Goal: Obtain resource: Download file/media

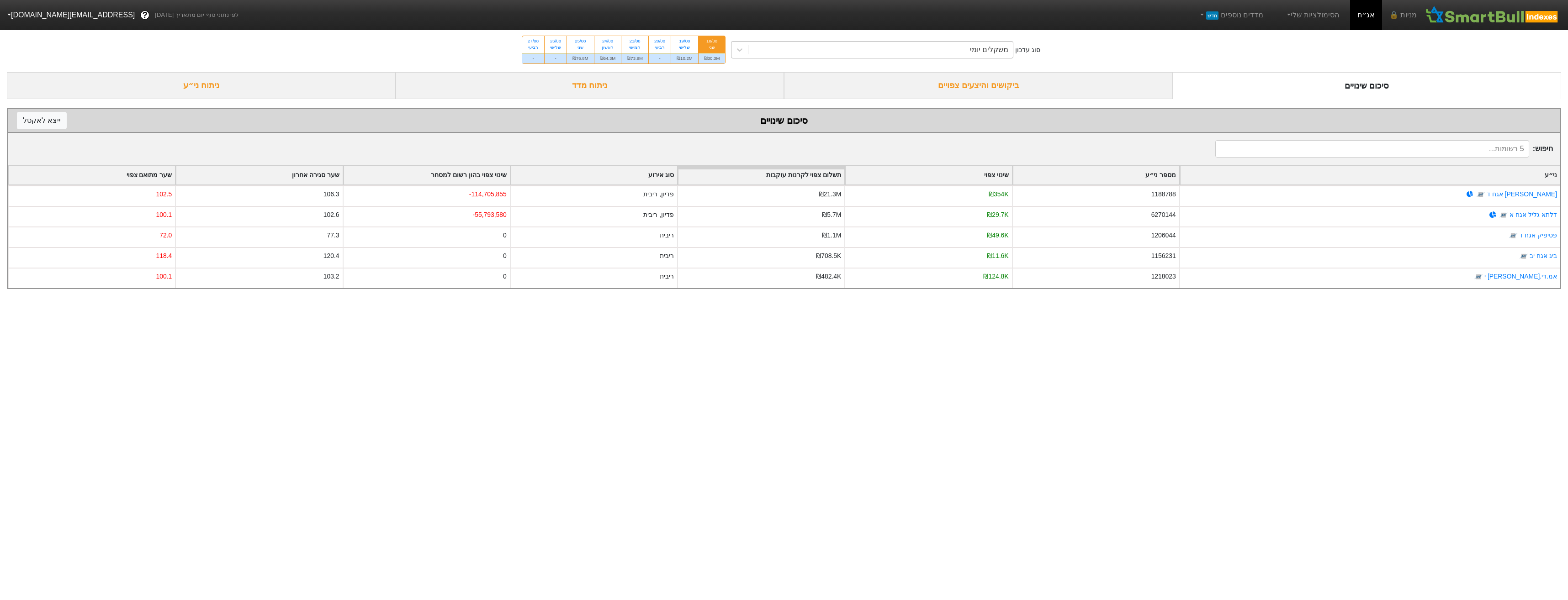
click at [971, 49] on div "משקלים יומי" at bounding box center [880, 49] width 265 height 16
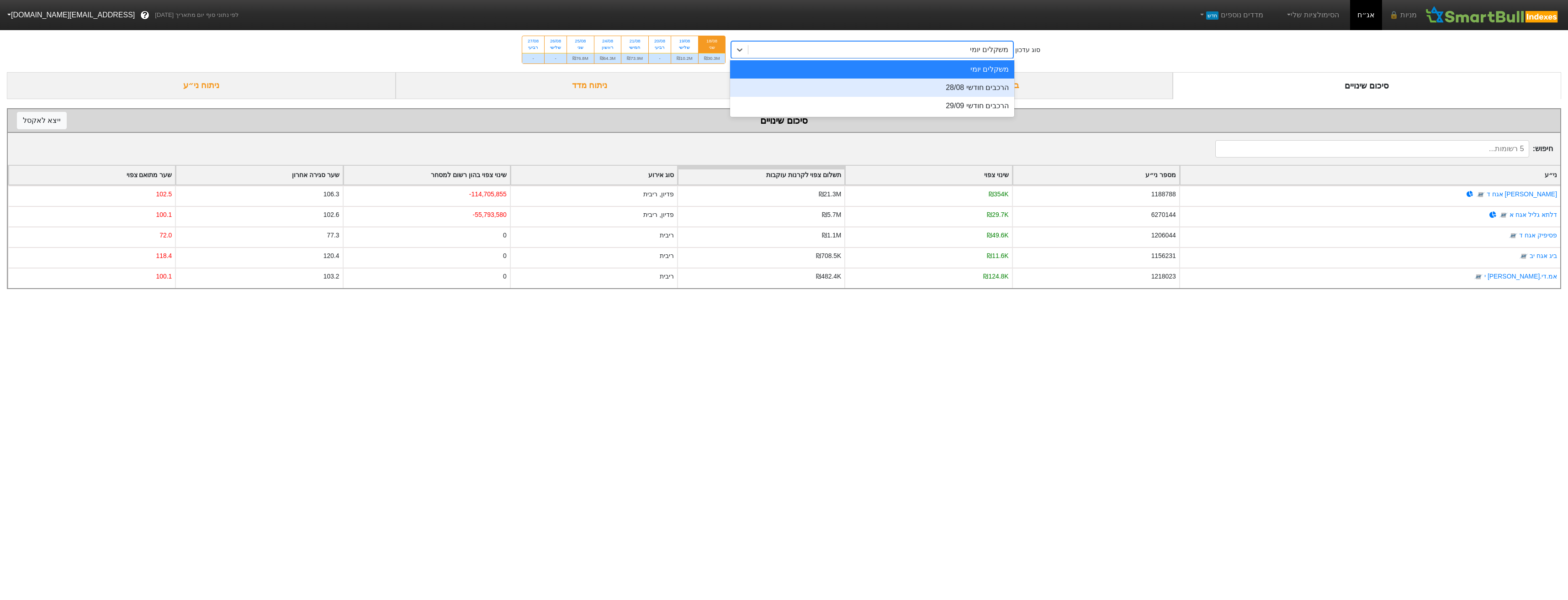
click at [970, 85] on div "הרכבים חודשי 28/08" at bounding box center [872, 88] width 284 height 18
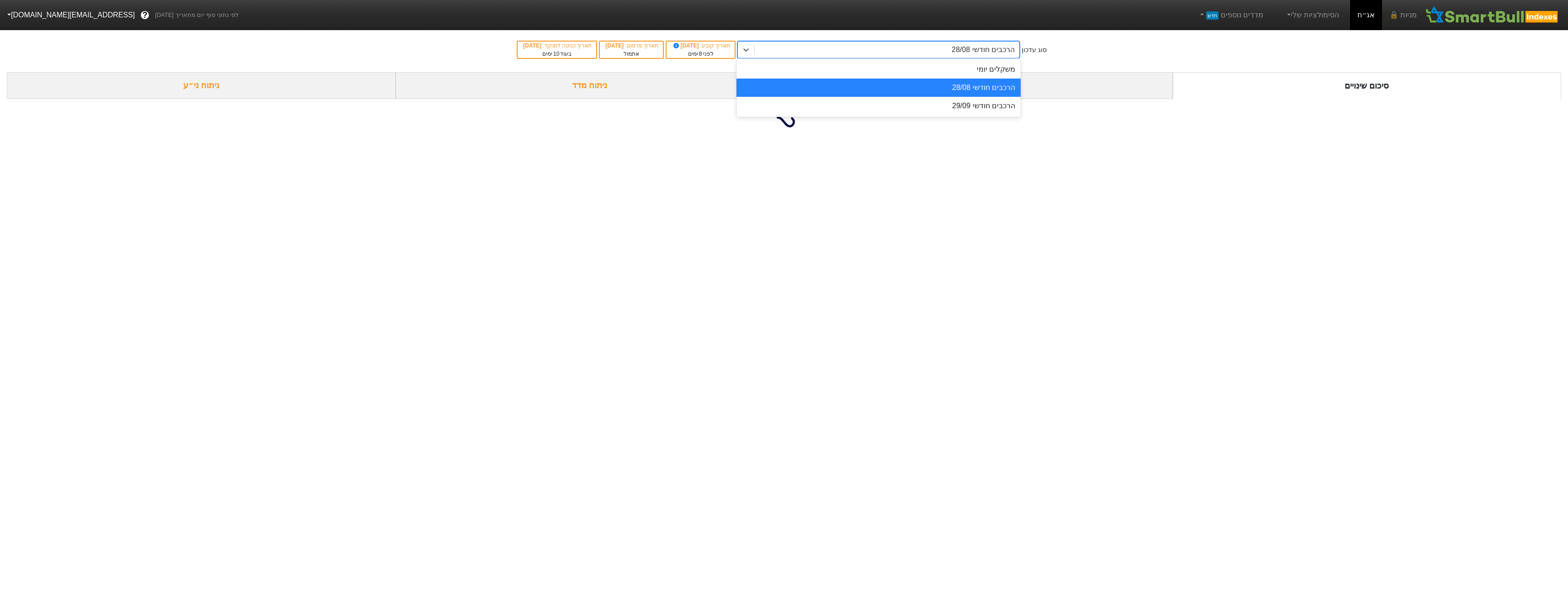
click at [979, 89] on div "הרכבים חודשי 28/08" at bounding box center [878, 88] width 284 height 18
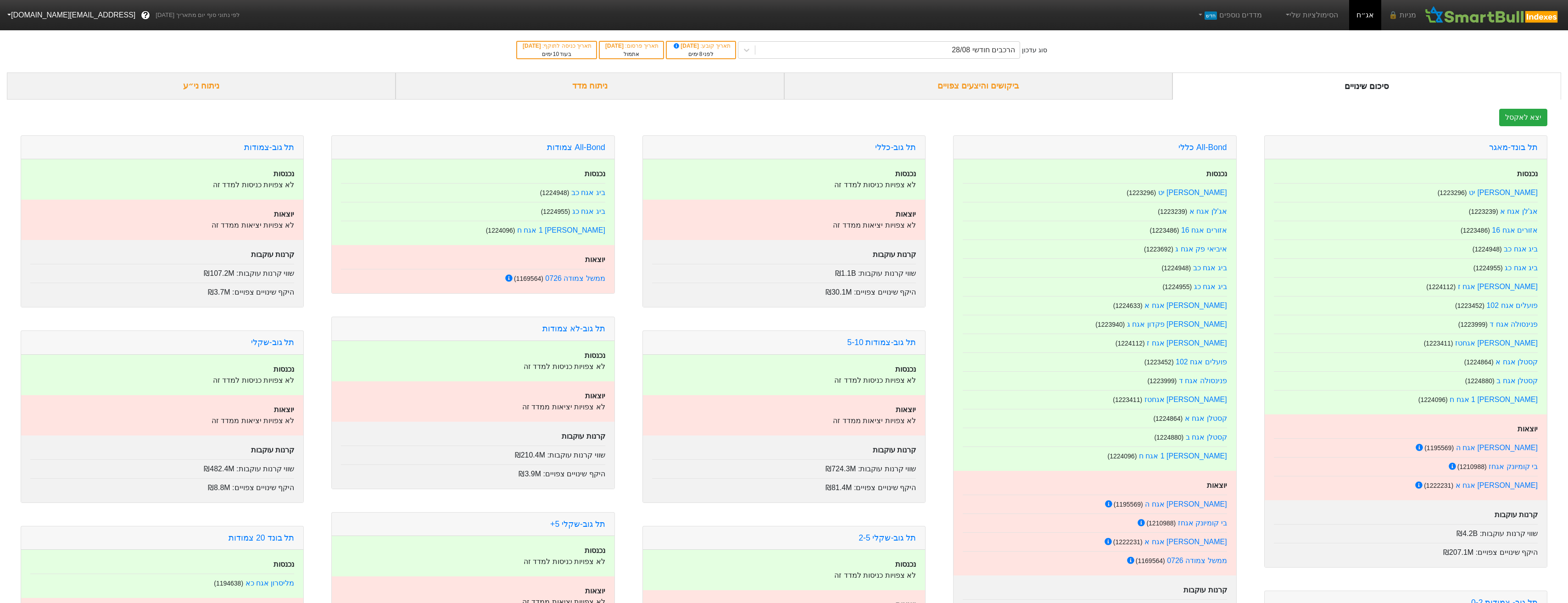
click at [961, 89] on div "ביקושים והיצעים צפויים" at bounding box center [979, 86] width 389 height 27
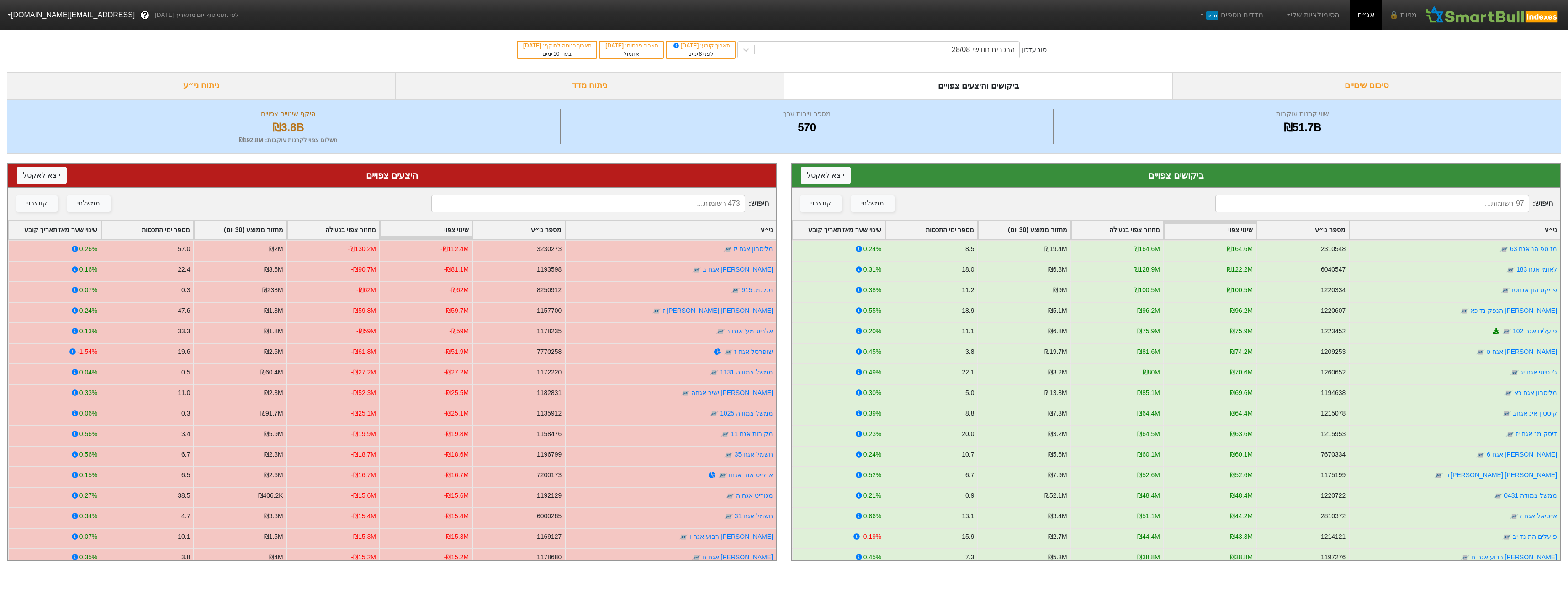
click at [706, 204] on input at bounding box center [588, 203] width 313 height 18
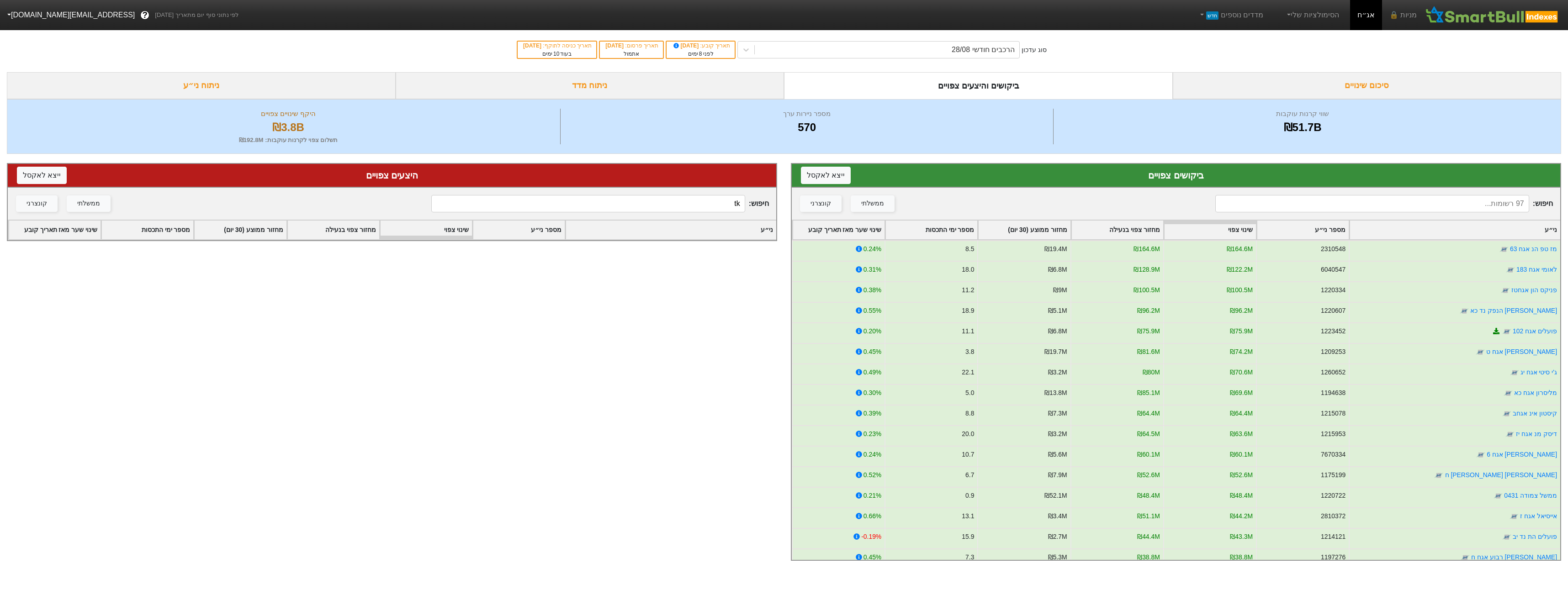
type input "t"
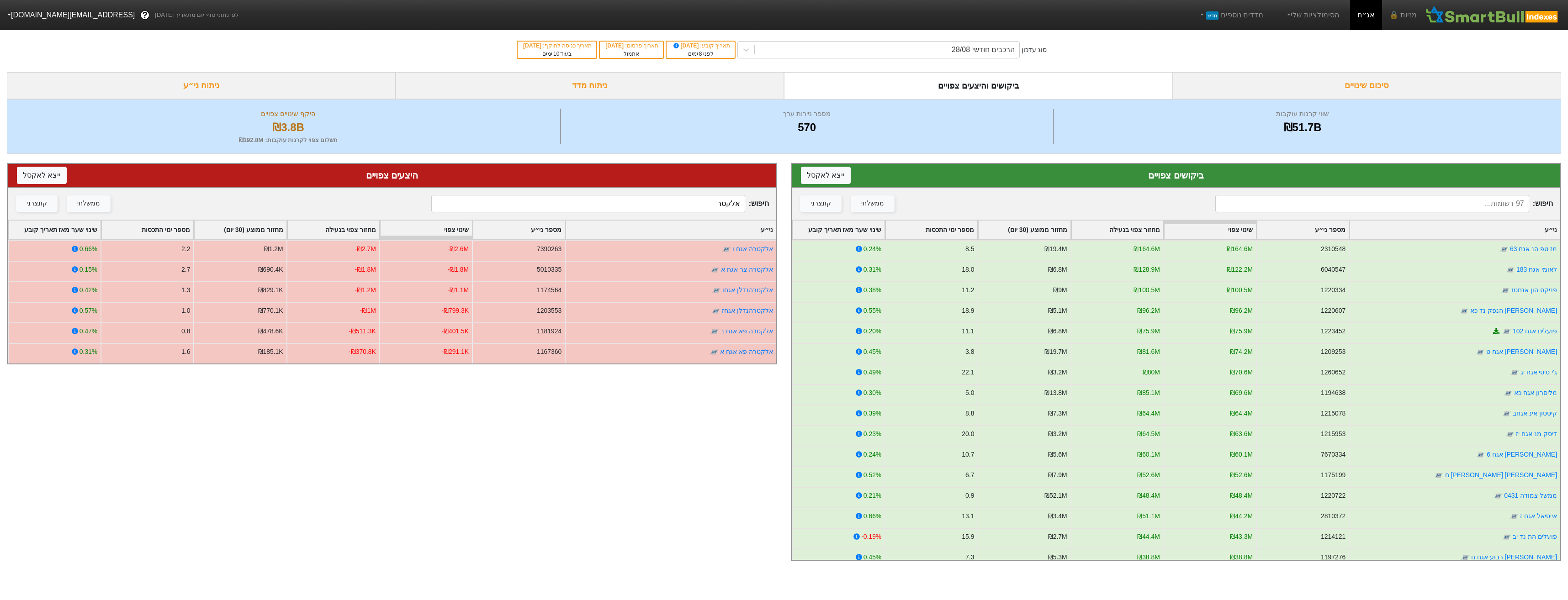
click at [562, 206] on input "אלקטר" at bounding box center [588, 203] width 313 height 18
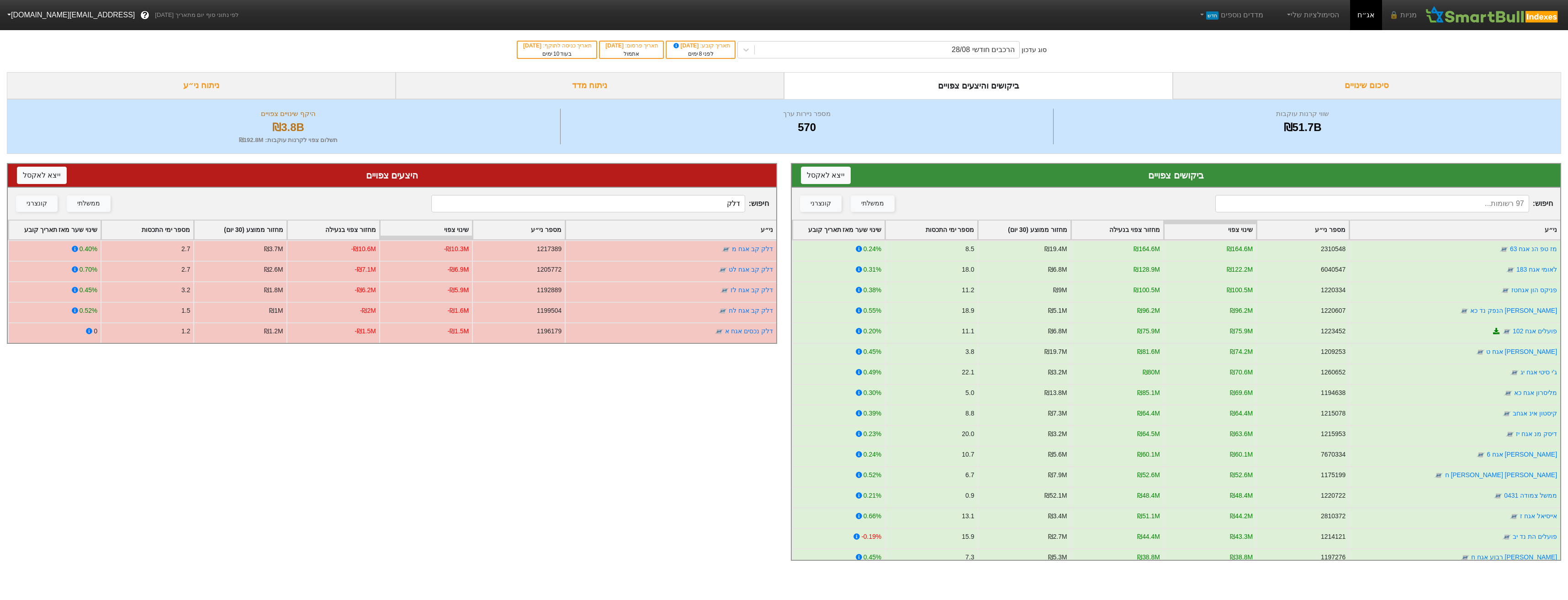
type input "דלק"
click at [662, 87] on div "ניתוח מדד" at bounding box center [590, 86] width 389 height 27
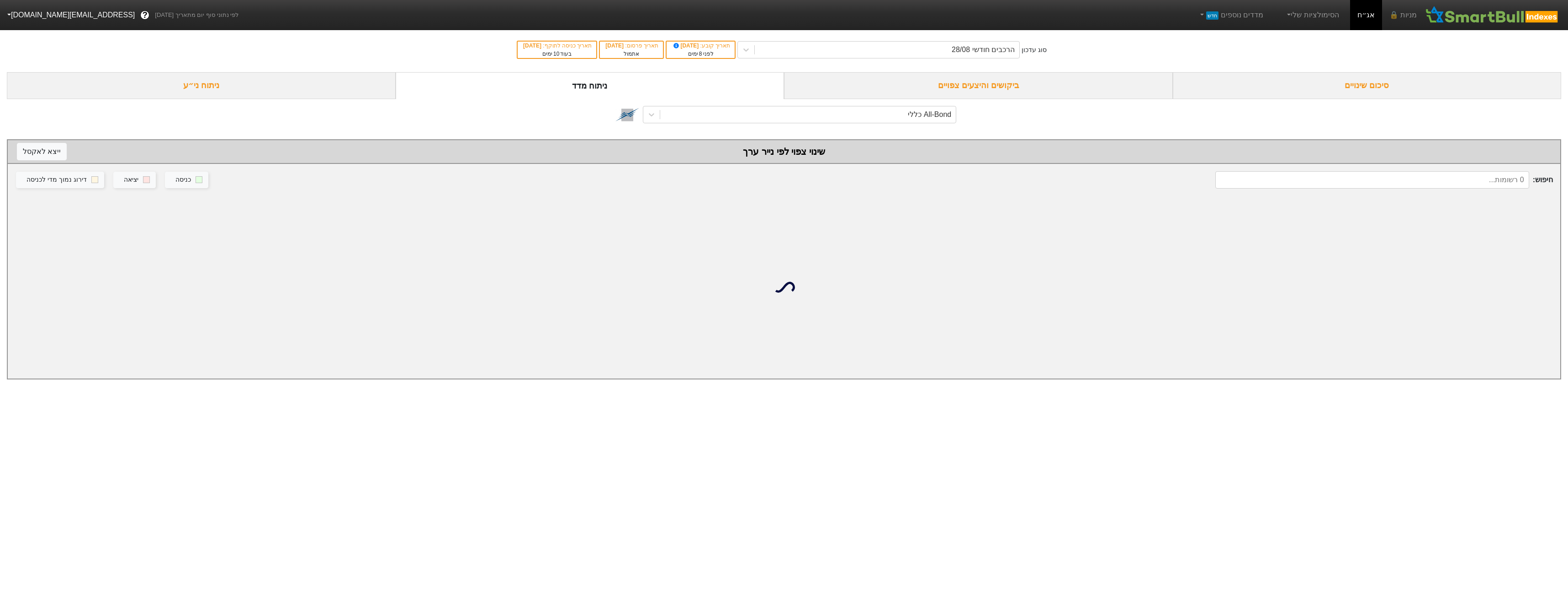
click at [867, 86] on div "ביקושים והיצעים צפויים" at bounding box center [978, 86] width 389 height 27
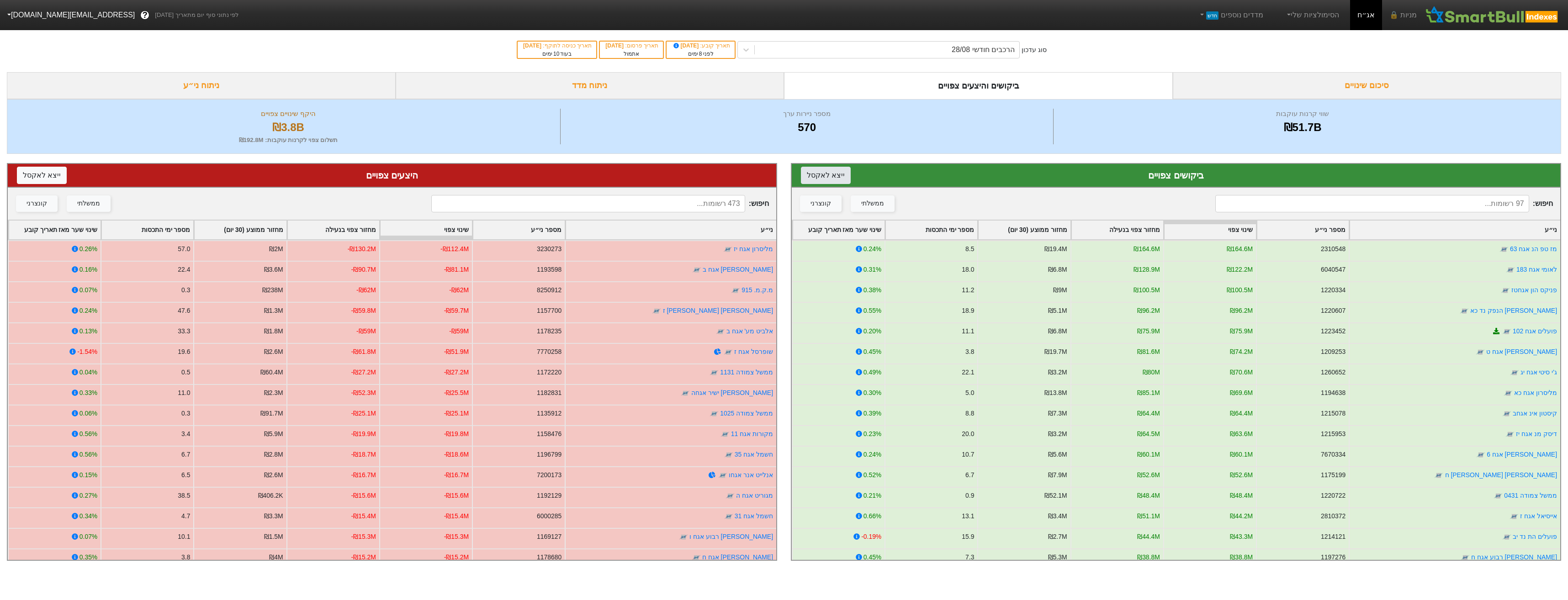
click at [833, 173] on button "ייצא ל אקסל" at bounding box center [826, 175] width 50 height 18
click at [47, 173] on button "ייצא ל אקסל" at bounding box center [42, 175] width 50 height 18
click at [1007, 46] on div "הרכבים חודשי 28/08" at bounding box center [983, 50] width 63 height 11
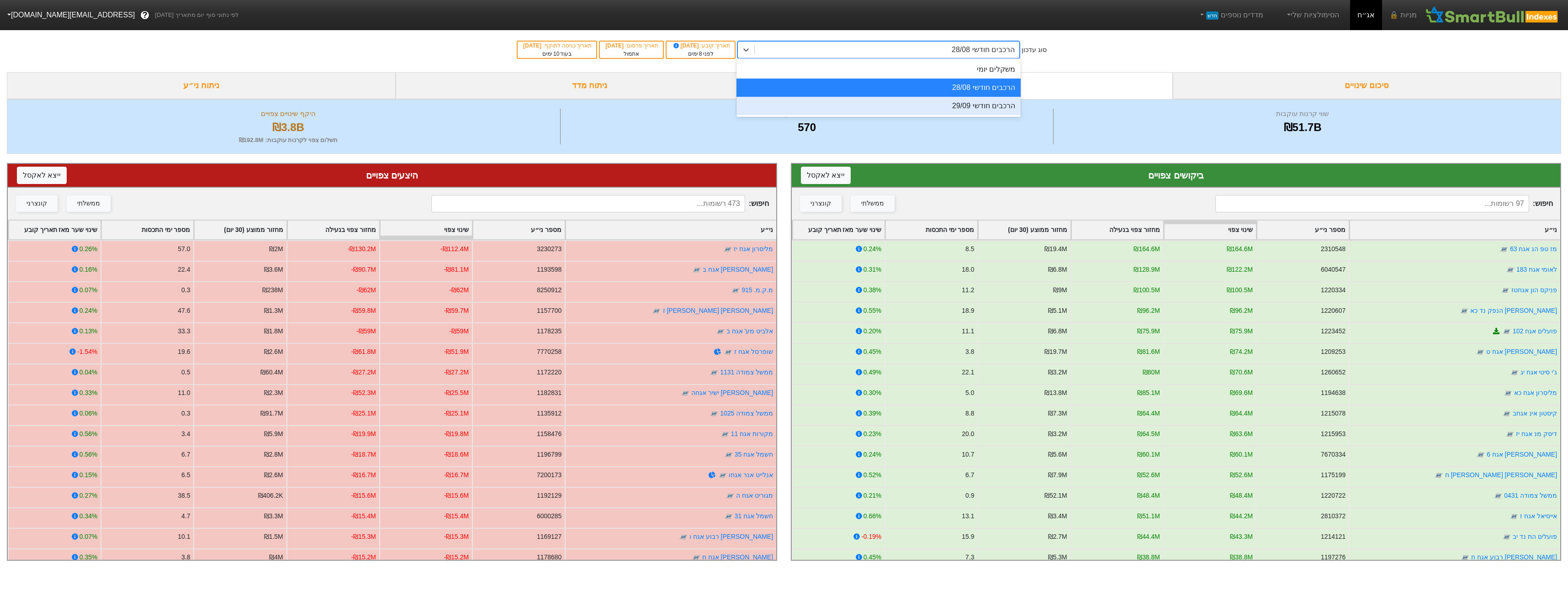
click at [996, 103] on div "הרכבים חודשי 29/09" at bounding box center [878, 106] width 284 height 18
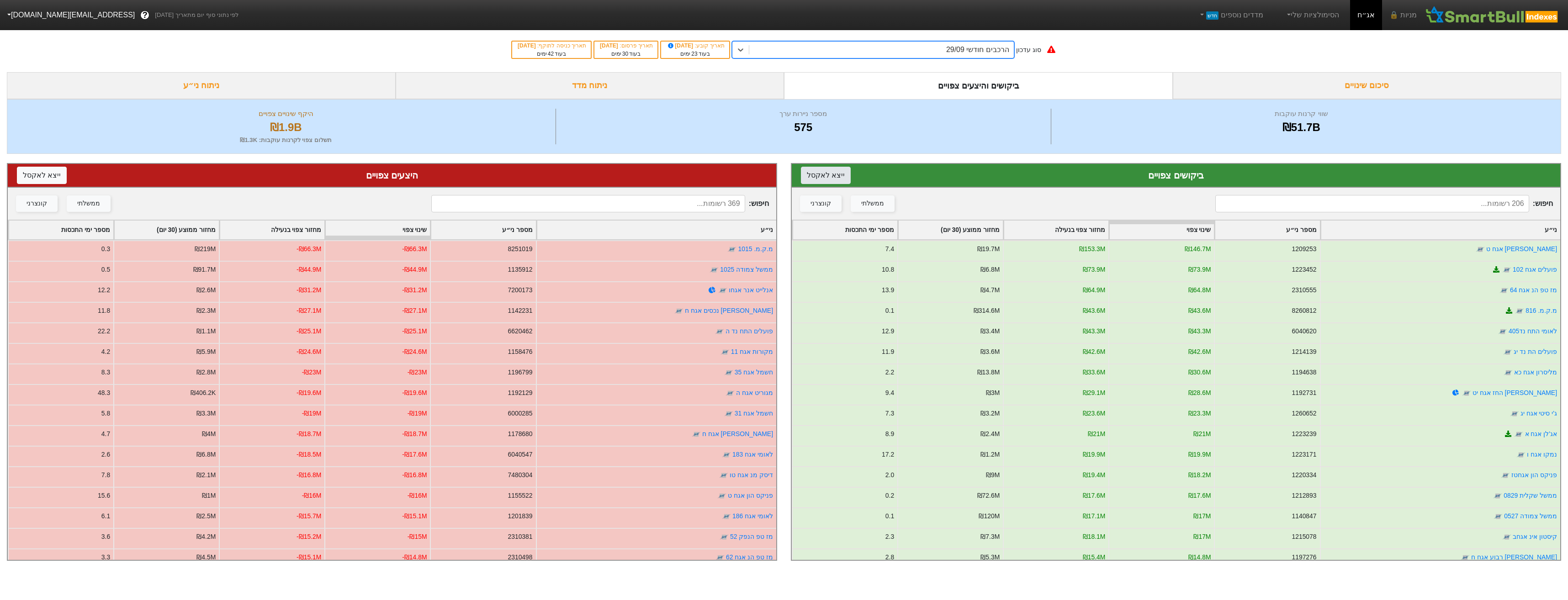
click at [829, 175] on button "ייצא ל אקסל" at bounding box center [826, 175] width 50 height 18
click at [51, 170] on button "ייצא ל אקסל" at bounding box center [42, 175] width 50 height 18
